Goal: Transaction & Acquisition: Purchase product/service

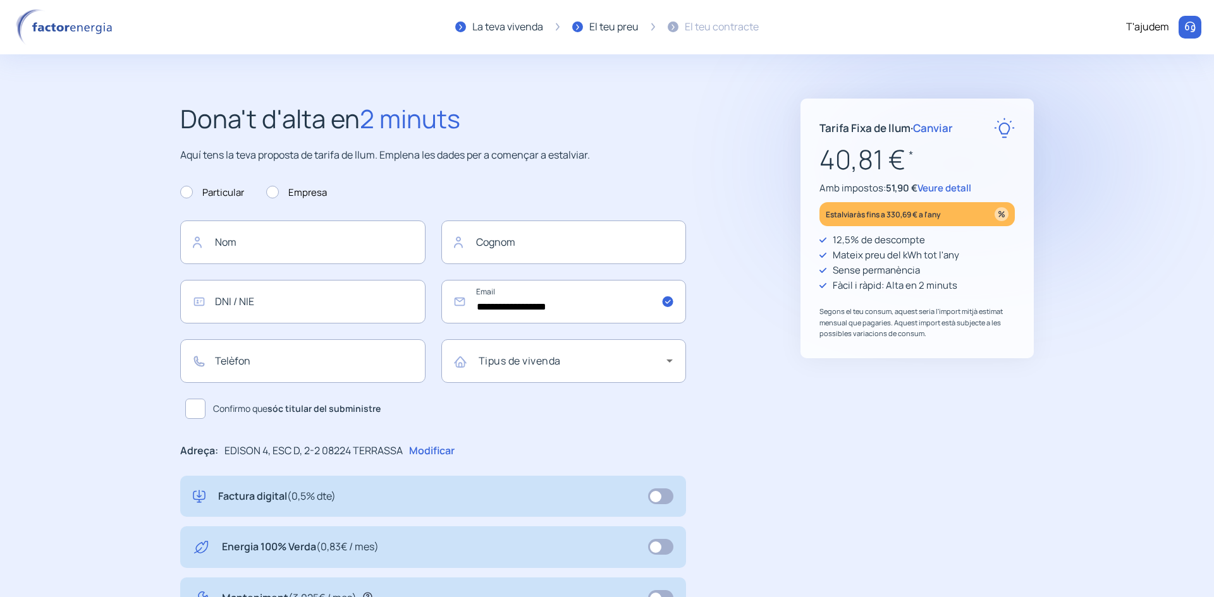
click at [587, 129] on span "Canviar" at bounding box center [933, 128] width 40 height 15
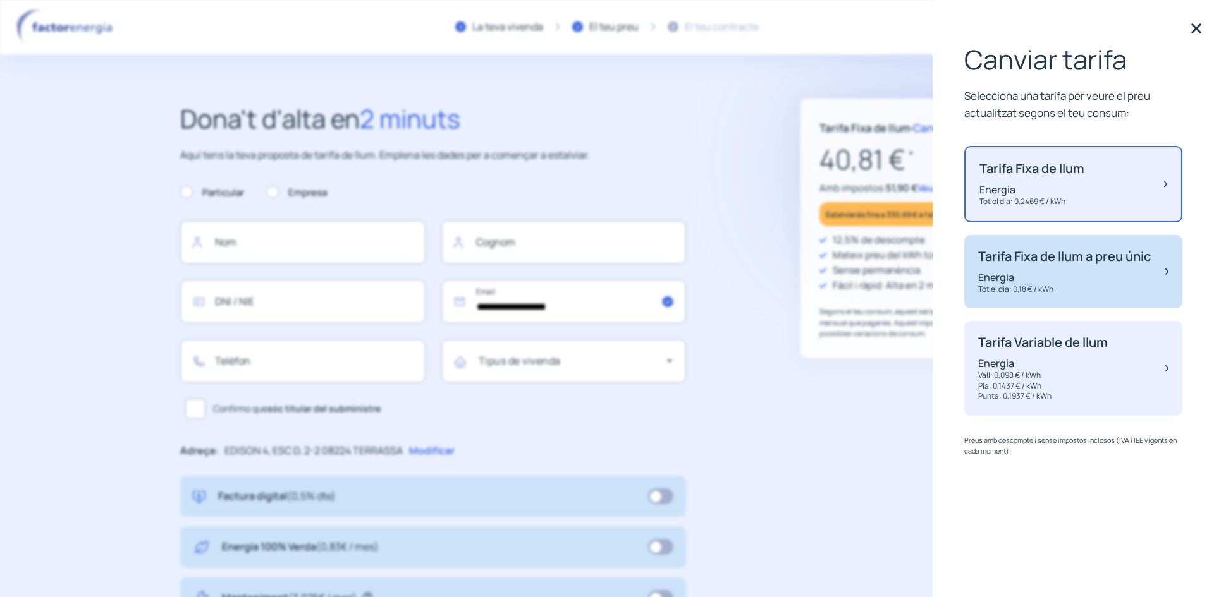
click at [587, 284] on div "Tarifa Fixa de llum a preu únic Energia Tot el dia: 0,18 € / kWh" at bounding box center [1064, 272] width 173 height 46
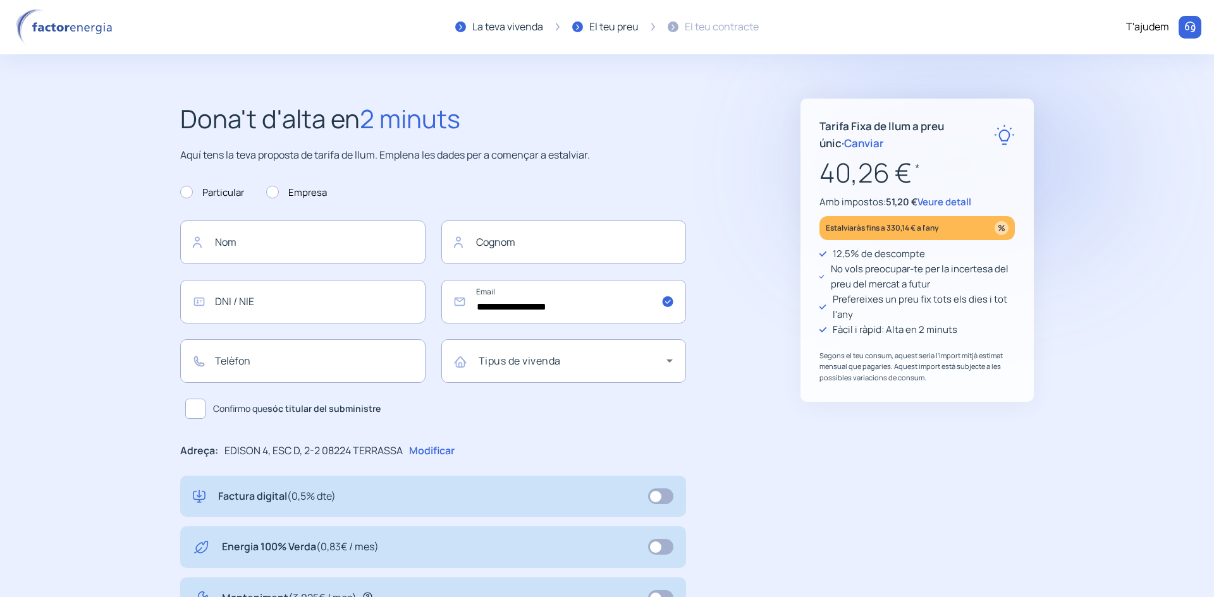
click at [587, 200] on span "Veure detall" at bounding box center [944, 201] width 54 height 13
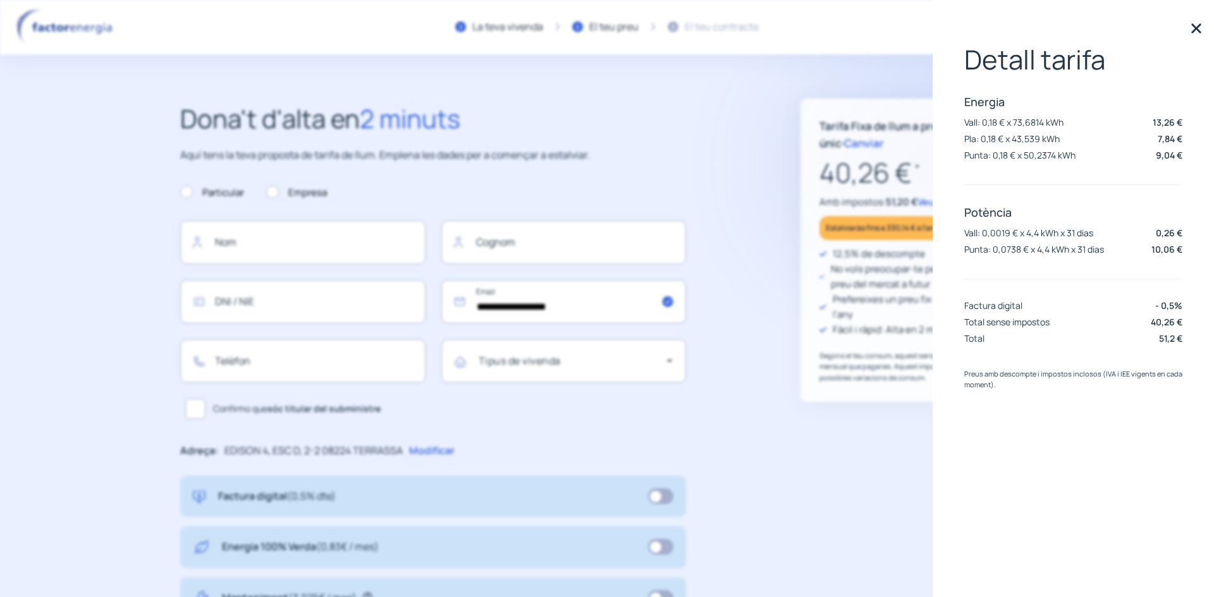
click at [587, 200] on span "Veure detall" at bounding box center [944, 201] width 54 height 13
click at [587, 187] on p "40,26 € *" at bounding box center [916, 173] width 195 height 42
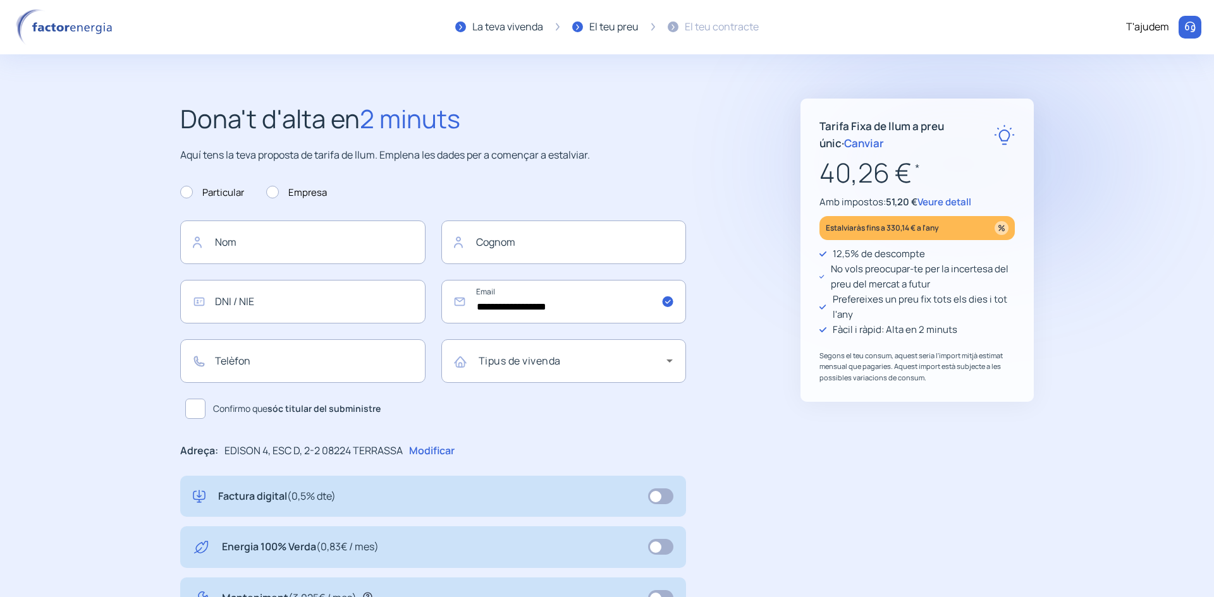
click at [587, 201] on span "Veure detall" at bounding box center [944, 201] width 54 height 13
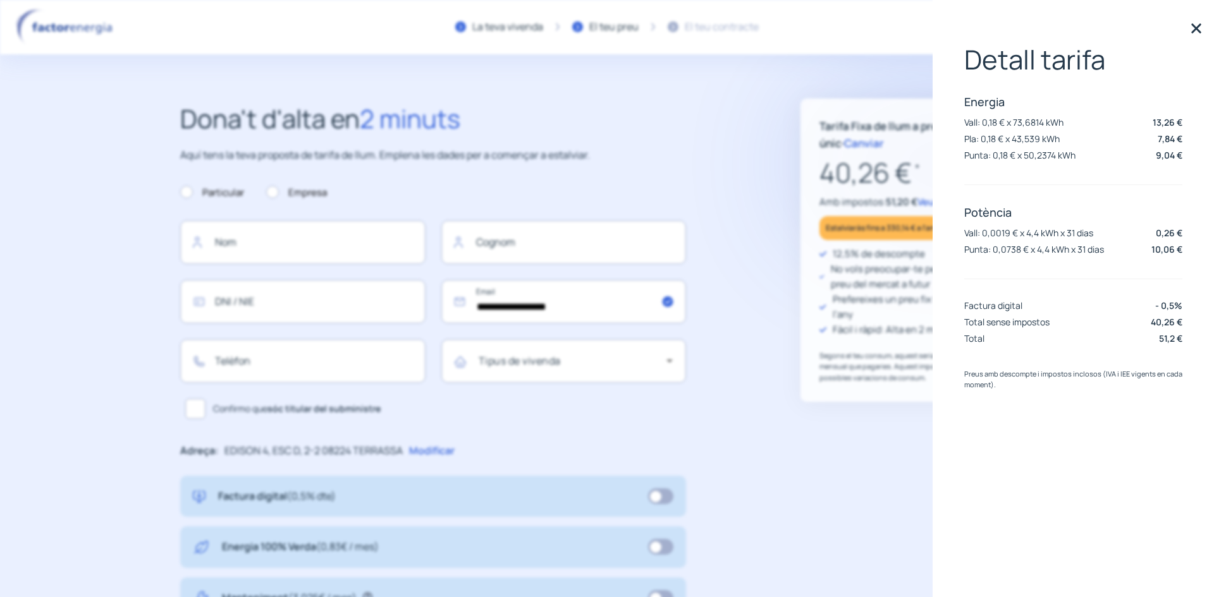
click at [587, 203] on p "Amb impostos: 51,20 € Veure detall" at bounding box center [916, 202] width 195 height 15
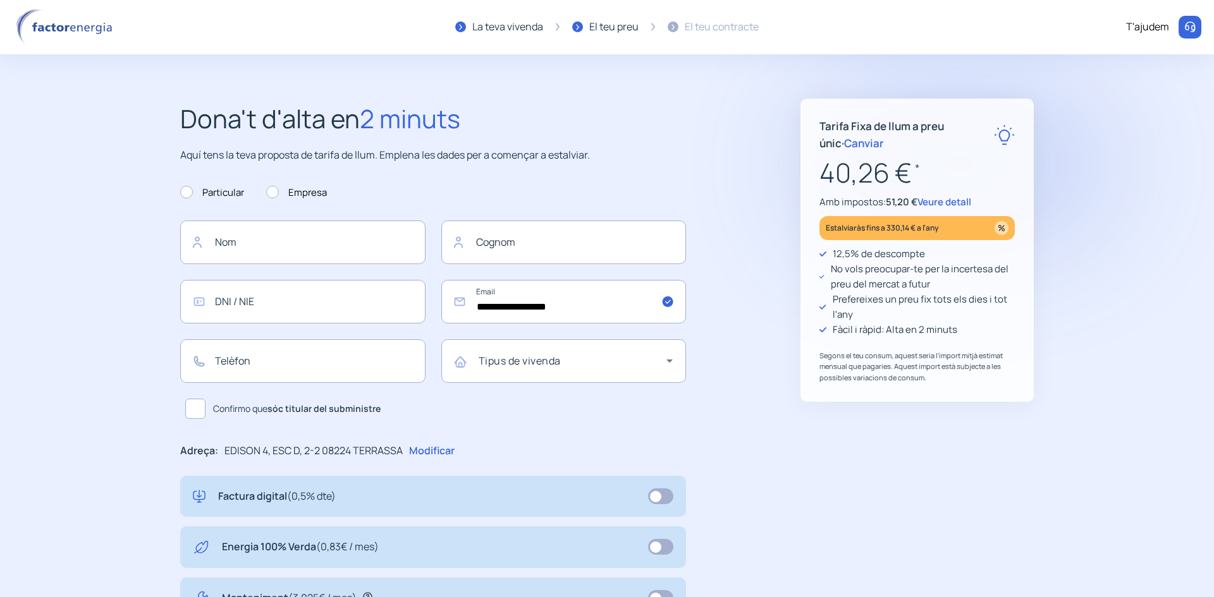
click at [587, 203] on p "Amb impostos: 51,20 € Veure detall" at bounding box center [916, 202] width 195 height 15
click at [587, 147] on span "Canviar" at bounding box center [864, 143] width 40 height 15
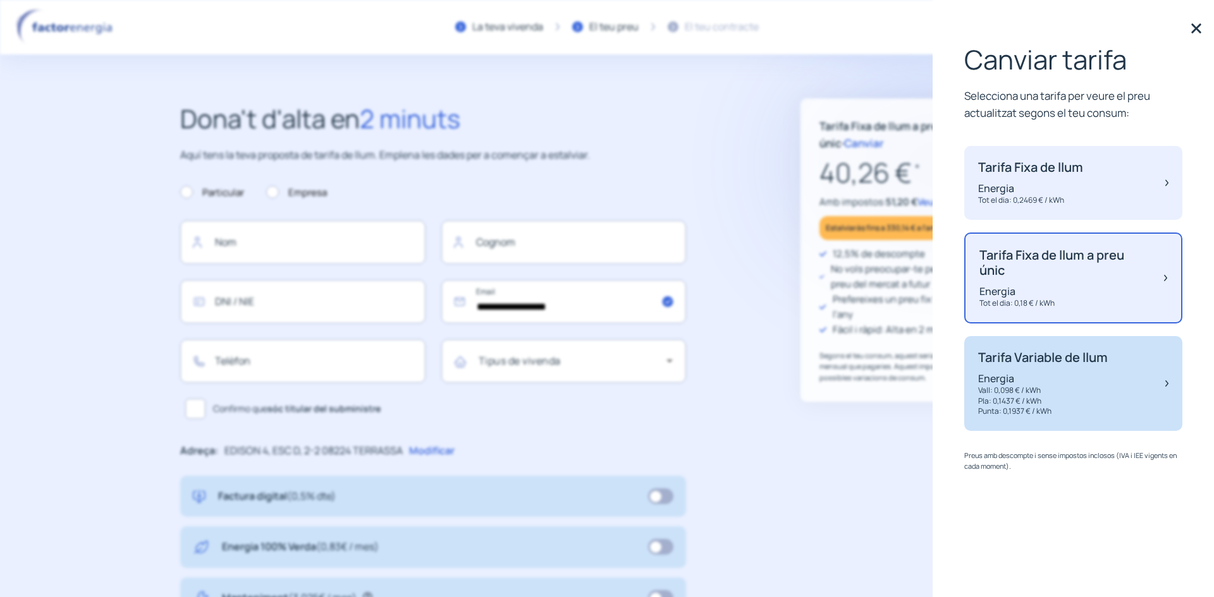
click at [587, 398] on div "Tarifa Variable de llum Energia Vall: 0,098 € / kWh Pla: 0,1437 € / kWh Punta: …" at bounding box center [1073, 383] width 218 height 95
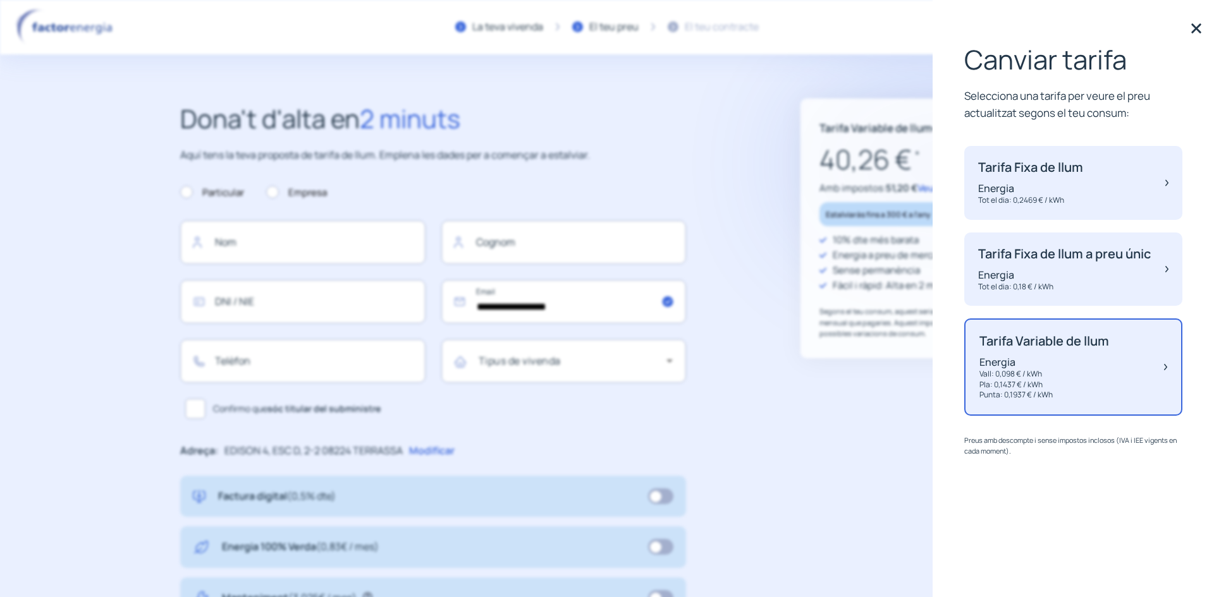
click at [587, 398] on div "Tarifa Variable de llum Energia Vall: 0,098 € / kWh Pla: 0,1437 € / kWh Punta: …" at bounding box center [1073, 367] width 218 height 97
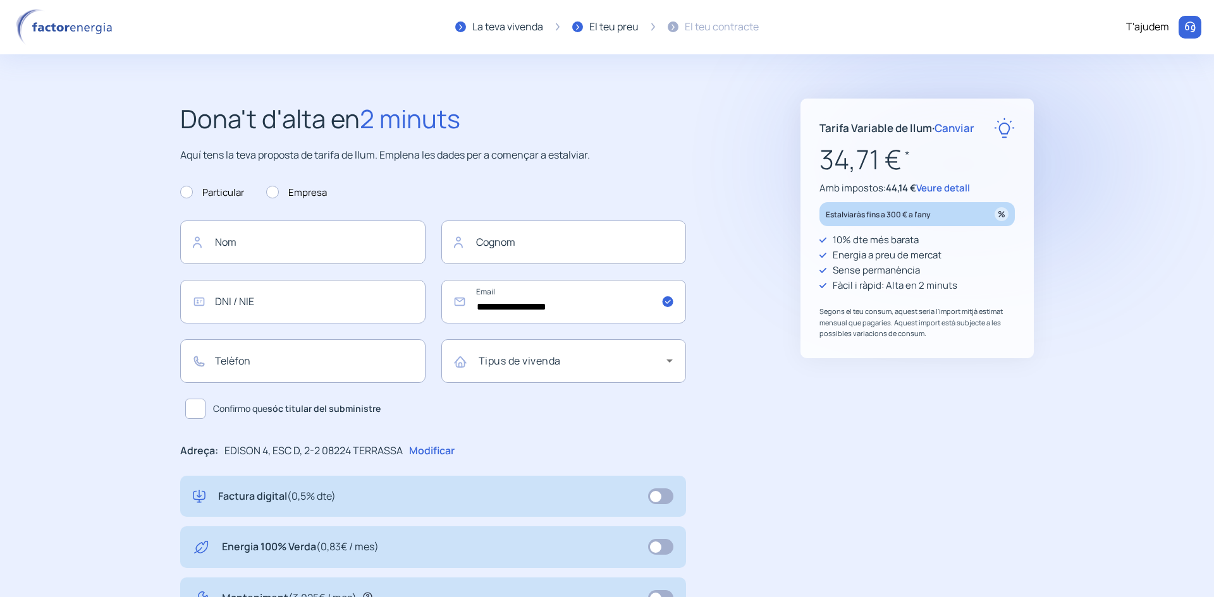
click at [587, 126] on span "Canviar" at bounding box center [954, 128] width 40 height 15
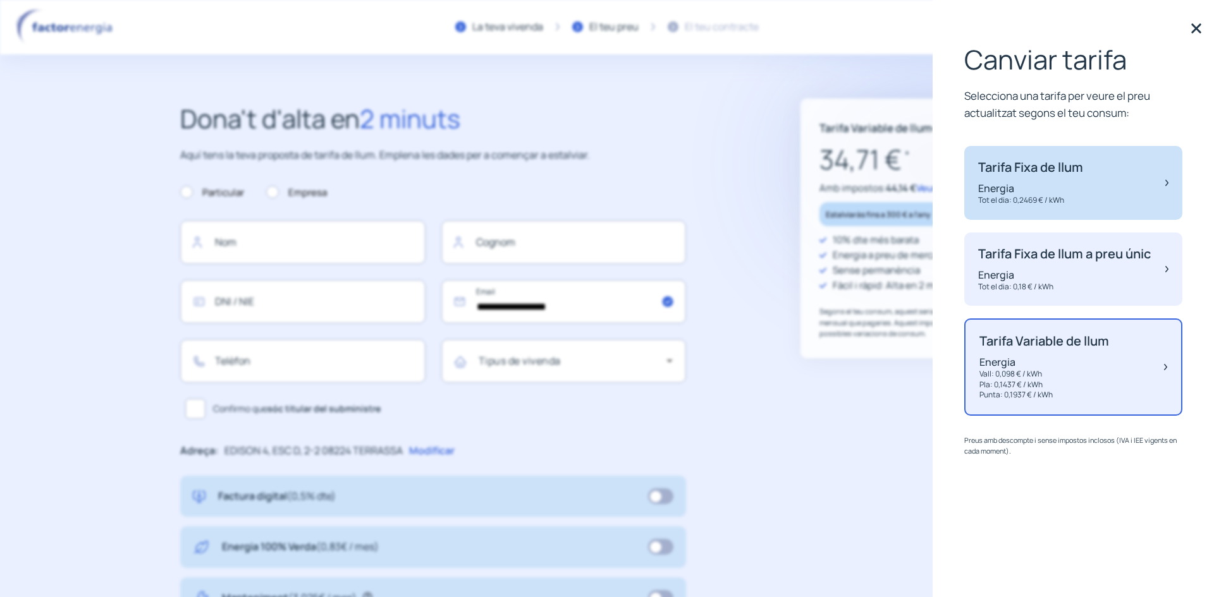
click at [587, 174] on p "Tarifa Fixa de llum" at bounding box center [1030, 167] width 105 height 15
